Goal: Transaction & Acquisition: Purchase product/service

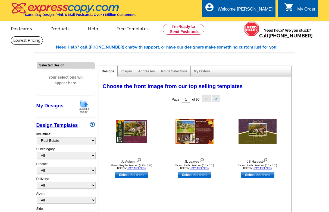
select select "785"
click at [136, 177] on link "Select this front" at bounding box center [132, 175] width 34 height 6
select select "1"
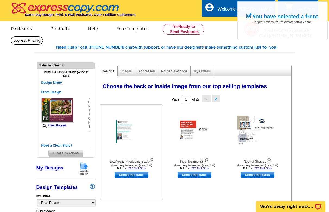
click at [132, 175] on link "Select this back" at bounding box center [132, 175] width 34 height 6
select select "front"
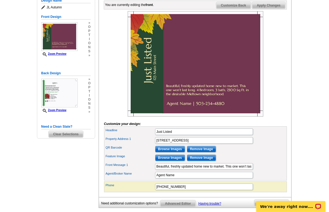
scroll to position [83, 0]
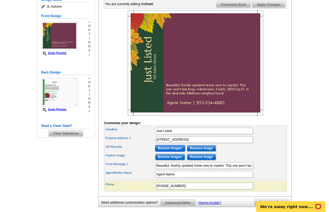
click at [173, 152] on input "Browse Images" at bounding box center [170, 148] width 30 height 7
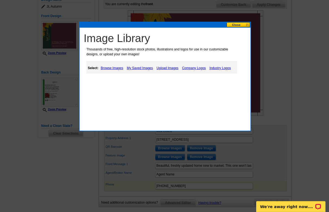
click at [134, 68] on link "My Saved Images" at bounding box center [139, 68] width 29 height 7
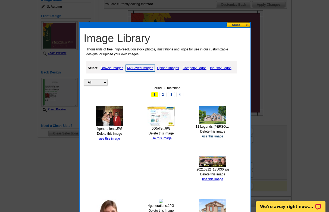
click at [210, 135] on link "use this image" at bounding box center [212, 137] width 21 height 4
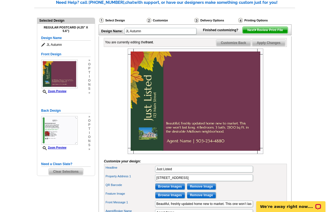
scroll to position [55, 0]
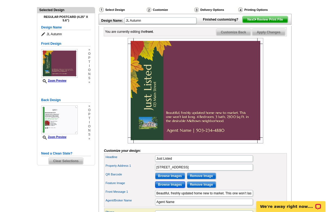
click at [171, 188] on input "Browse Images" at bounding box center [170, 185] width 30 height 7
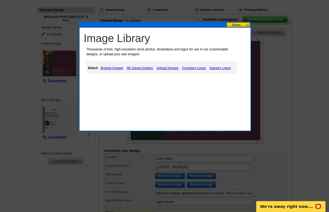
click at [141, 66] on link "My Saved Images" at bounding box center [139, 68] width 29 height 7
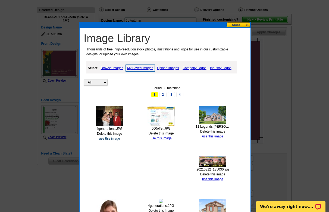
click at [110, 139] on link "use this image" at bounding box center [109, 139] width 21 height 4
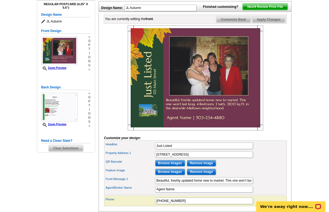
scroll to position [83, 0]
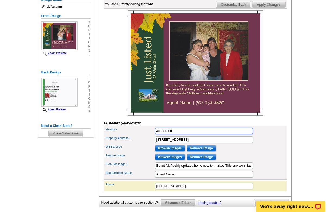
click at [175, 134] on input "Just Listed" at bounding box center [204, 131] width 98 height 7
type input "Just Listeded"
click at [183, 143] on input "123 Main Street" at bounding box center [204, 140] width 98 height 7
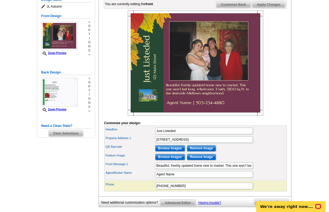
click at [228, 8] on span "Customize Back" at bounding box center [233, 4] width 34 height 7
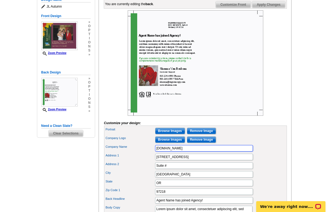
drag, startPoint x: 185, startPoint y: 158, endPoint x: 151, endPoint y: 158, distance: 33.7
click at [155, 152] on input "expresscopy.com" at bounding box center [204, 148] width 98 height 7
type input "tesing tester"
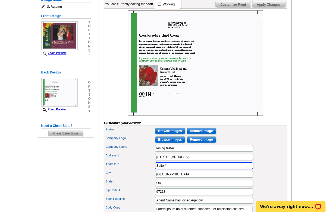
click at [177, 169] on input "Suite #" at bounding box center [204, 166] width 98 height 7
type input "Suite # 100000"
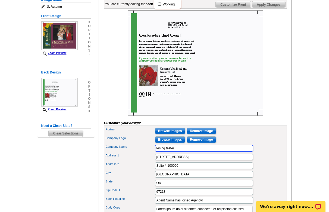
click at [197, 152] on input "tesing tester" at bounding box center [204, 148] width 98 height 7
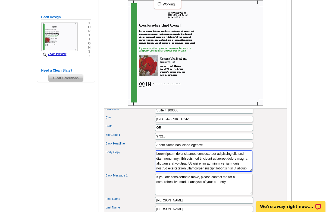
scroll to position [5, 0]
drag, startPoint x: 155, startPoint y: 162, endPoint x: 233, endPoint y: 185, distance: 81.0
click at [233, 172] on textarea "Lorem ipsum dolor sit amet, consectetuer adipiscing elit, sed diam nonummy nibh…" at bounding box center [203, 161] width 97 height 21
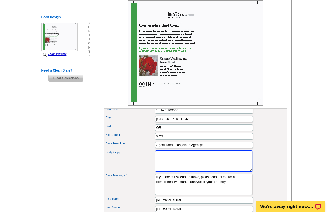
scroll to position [0, 0]
type textarea "testing some more"
click at [216, 150] on div "Back Headline Agent Name has joined Agency!" at bounding box center [195, 145] width 181 height 9
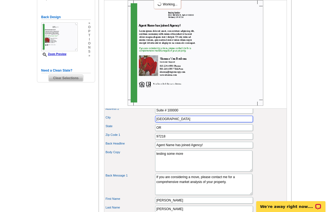
click at [206, 122] on input "Portland" at bounding box center [204, 119] width 98 height 7
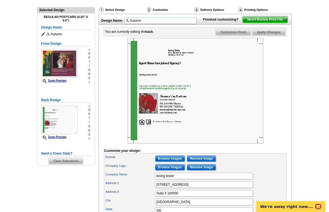
click at [263, 23] on span "Next Review Print File" at bounding box center [265, 19] width 45 height 7
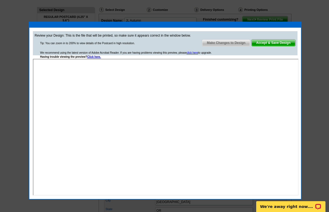
click at [278, 43] on span "Accept & Save Design" at bounding box center [273, 43] width 44 height 7
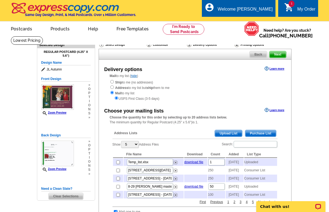
click at [61, 195] on span "Clear Selections" at bounding box center [66, 196] width 34 height 7
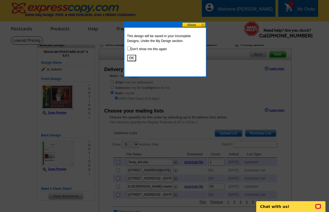
click at [130, 57] on button "OK" at bounding box center [131, 58] width 9 height 7
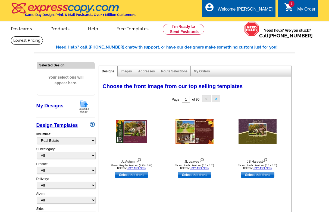
select select "785"
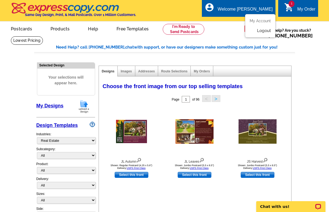
click at [266, 31] on link "Logout" at bounding box center [264, 30] width 14 height 5
